Goal: Find specific page/section: Find specific page/section

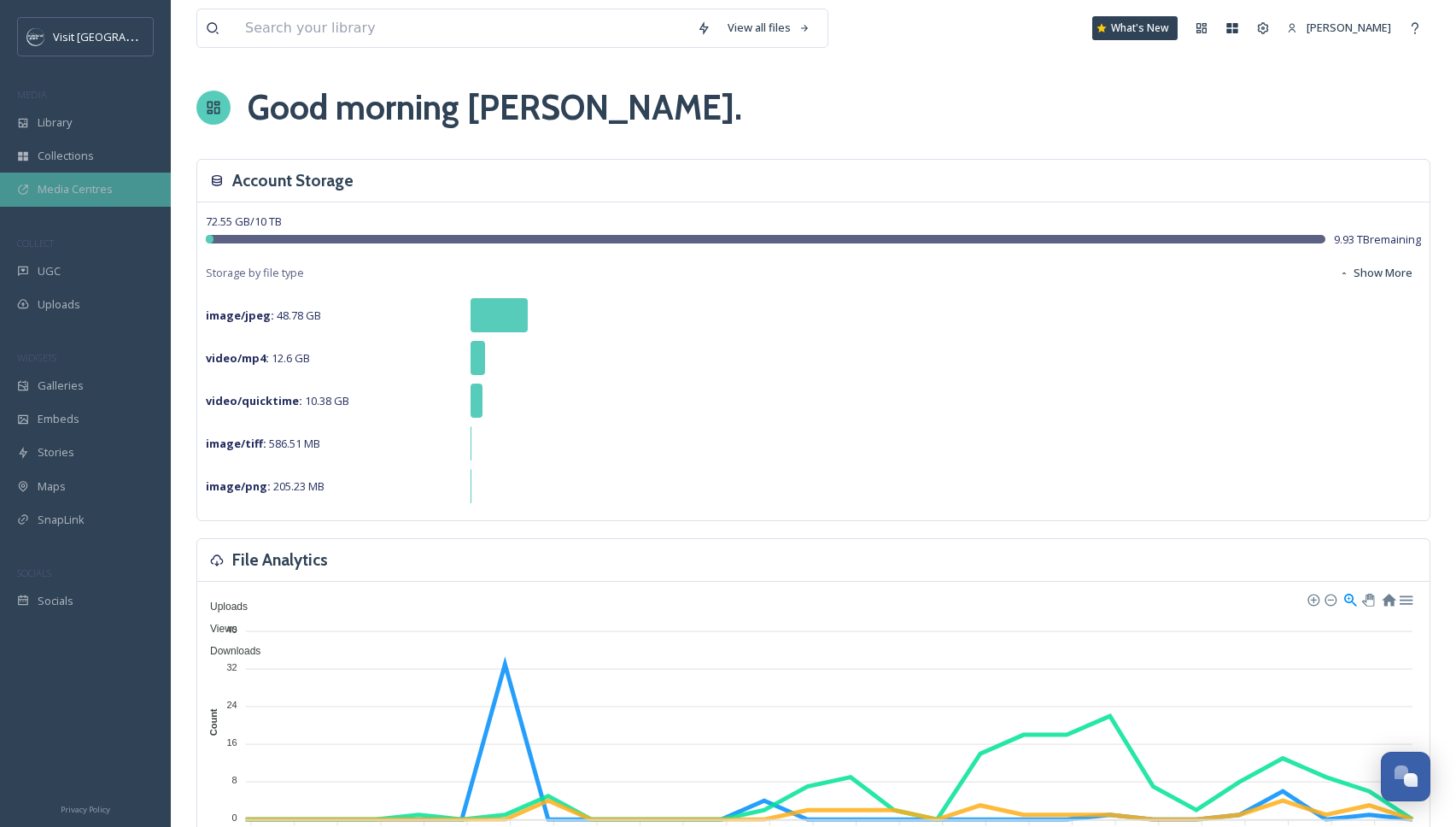
click at [90, 187] on span "Media Centres" at bounding box center [75, 189] width 75 height 17
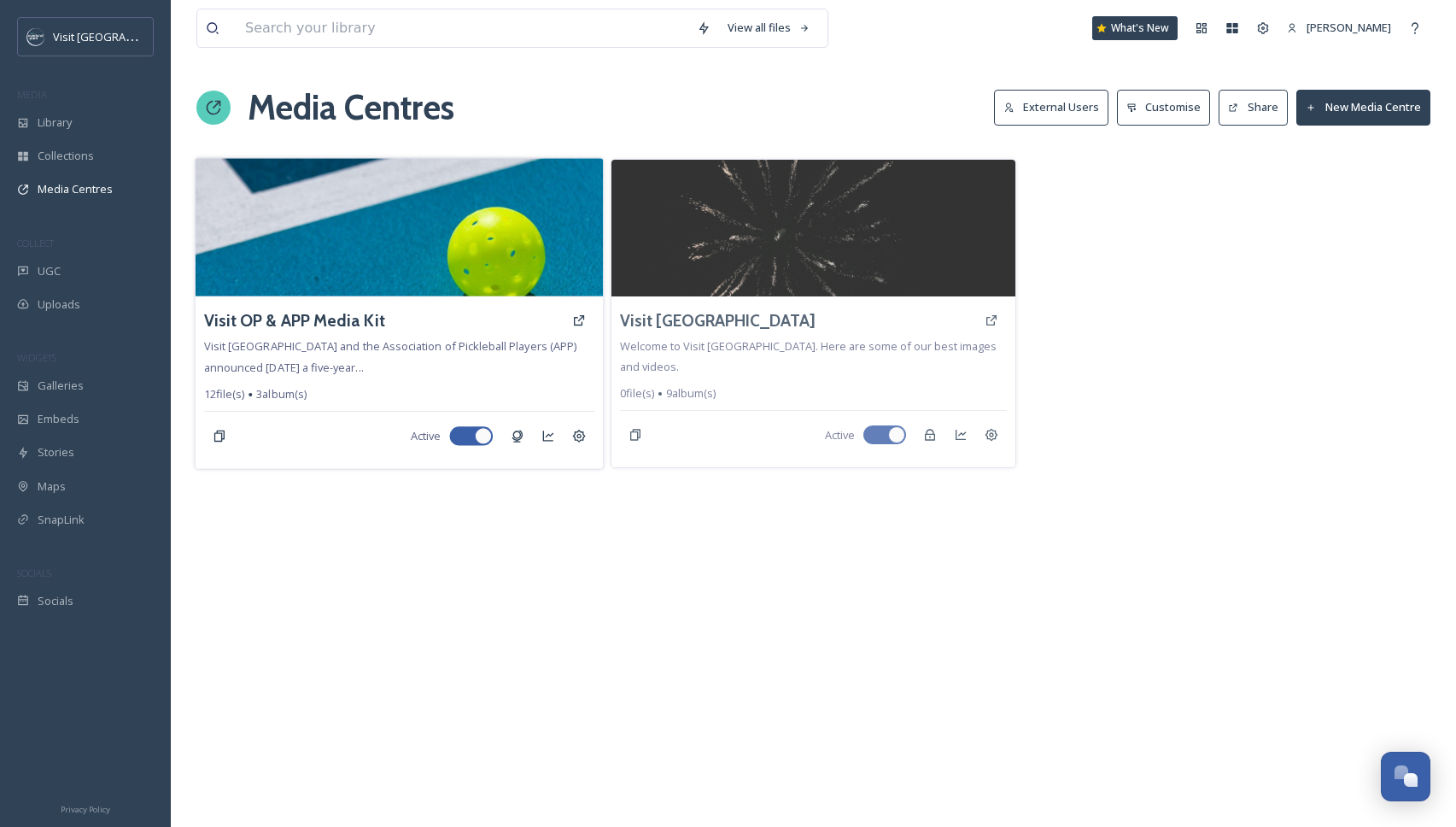
click at [364, 244] on img at bounding box center [400, 227] width 408 height 139
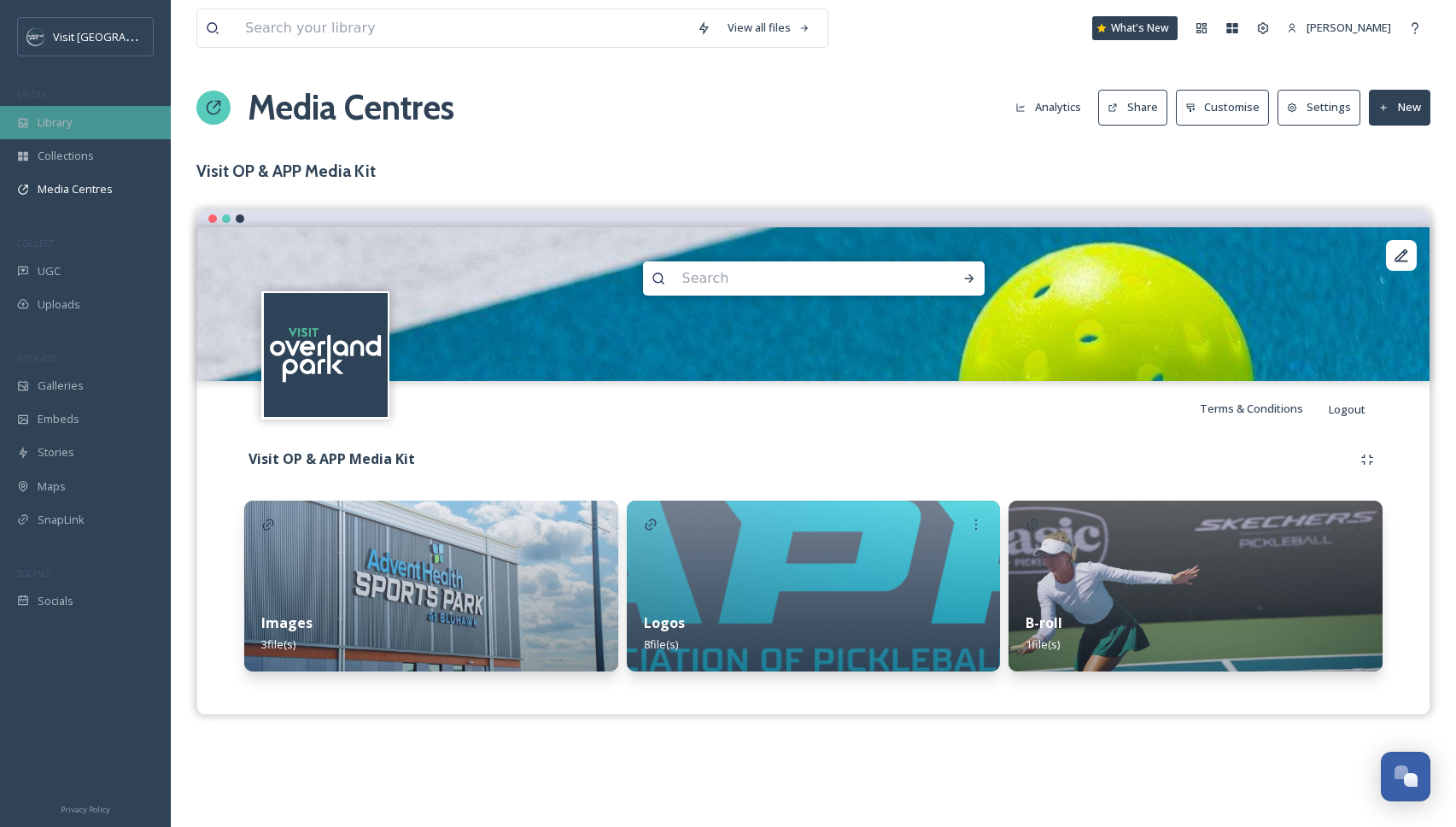
click at [79, 126] on div "Library" at bounding box center [85, 123] width 171 height 33
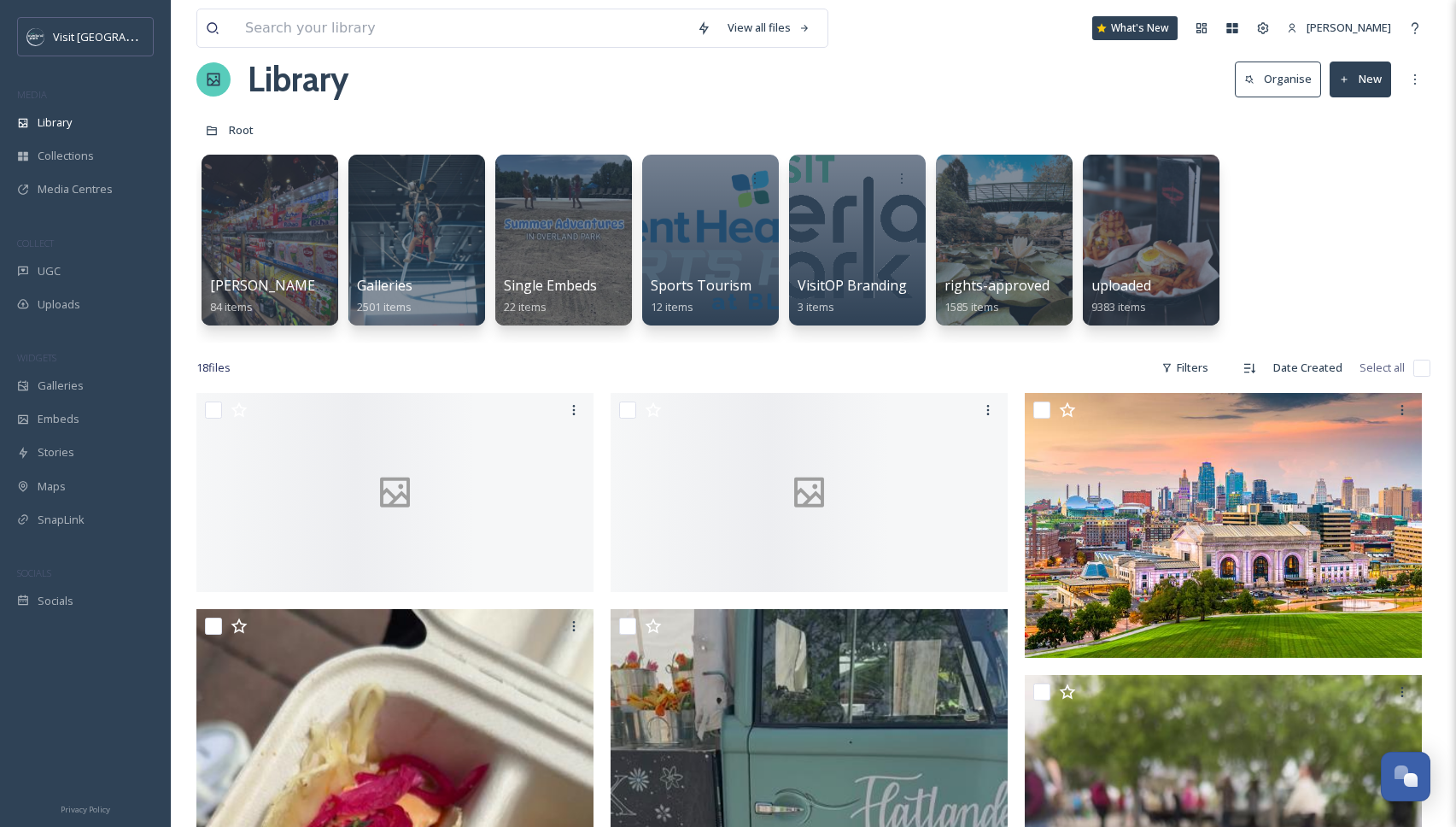
scroll to position [30, 0]
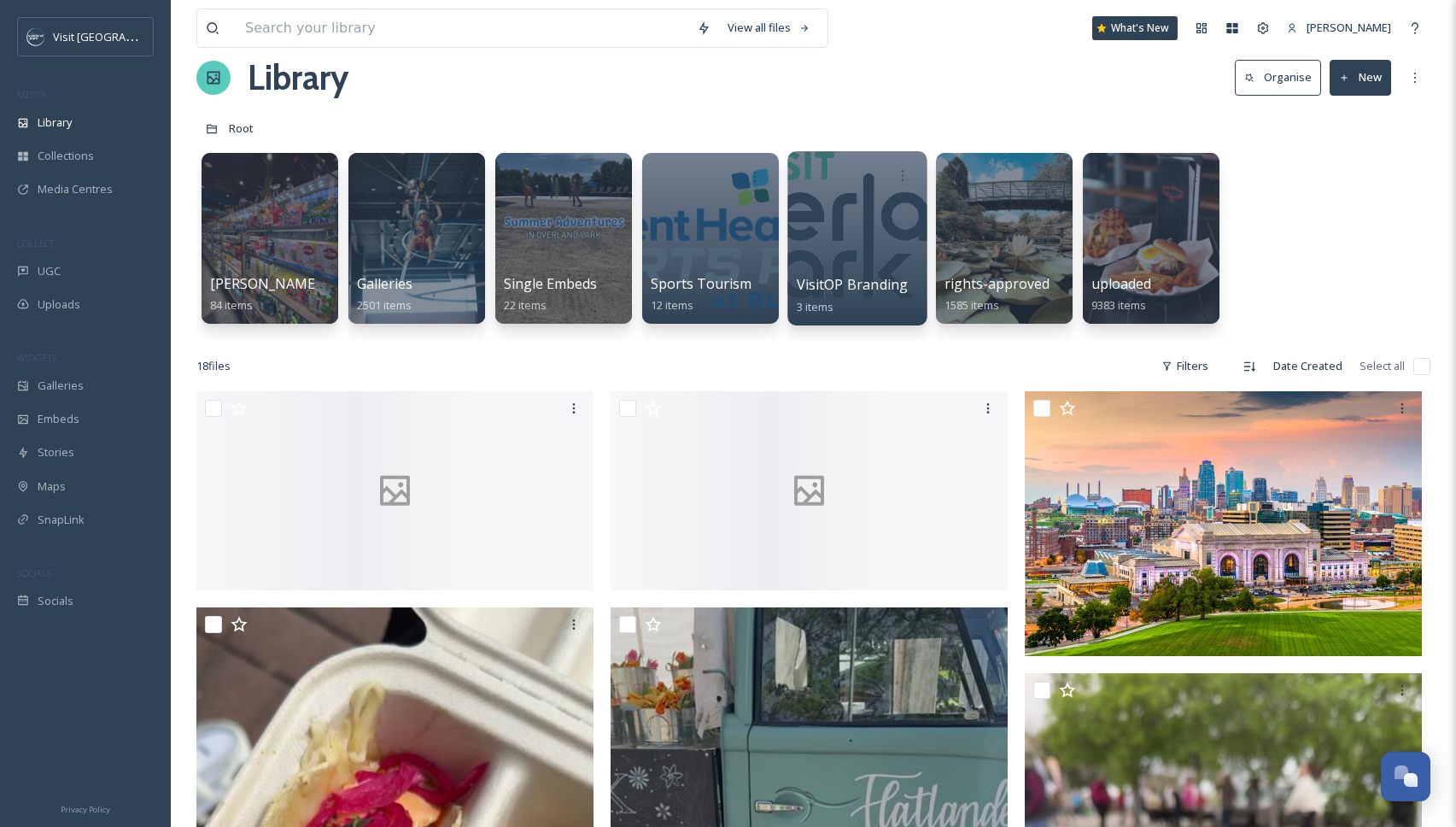
click at [857, 264] on div at bounding box center [856, 238] width 140 height 175
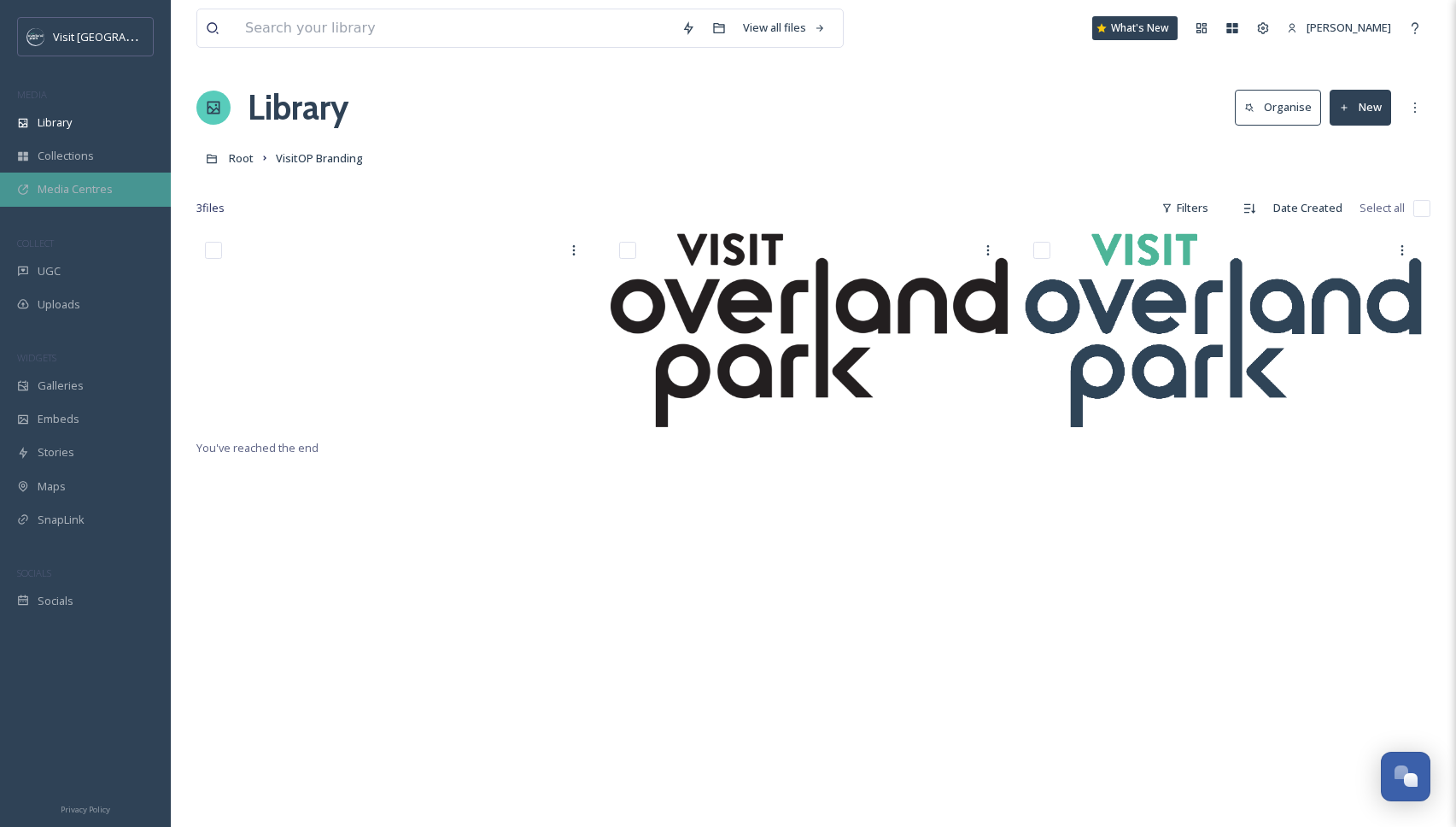
click at [79, 200] on div "Media Centres" at bounding box center [85, 189] width 171 height 33
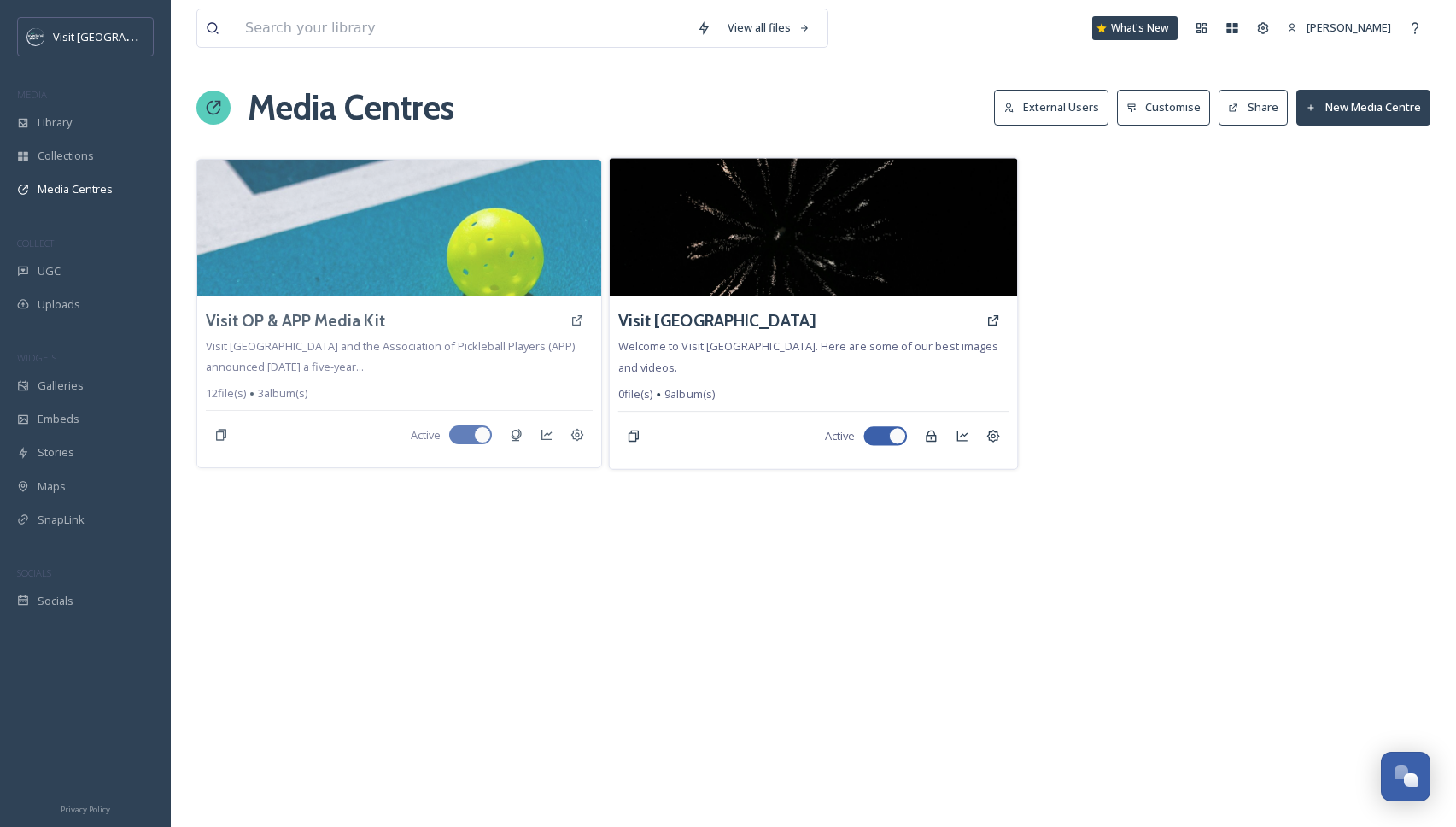
click at [746, 249] on img at bounding box center [814, 227] width 408 height 139
